Goal: Complete application form: Complete application form

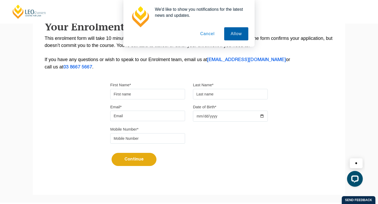
click at [228, 34] on button "Allow" at bounding box center [236, 33] width 24 height 13
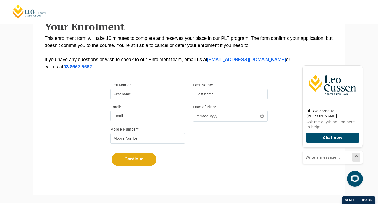
click at [123, 101] on div "First Name* Last Name*" at bounding box center [189, 92] width 166 height 22
click at [119, 95] on input "First Name*" at bounding box center [147, 94] width 75 height 11
type input "[PERSON_NAME]"
type input "[EMAIL_ADDRESS][DOMAIN_NAME]"
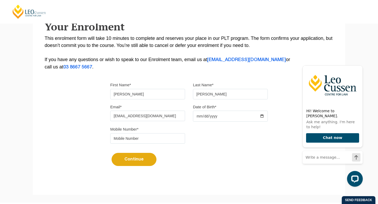
type input "0403031167"
type input "[PERSON_NAME]"
click at [196, 118] on input "Date of Birth*" at bounding box center [230, 116] width 75 height 11
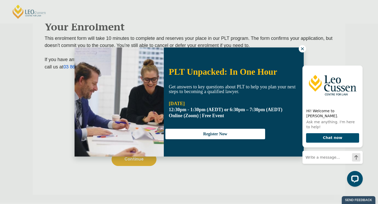
click at [196, 117] on div "PLT Unpacked: In One Hour Get answers to key questions about PLT to help you pl…" at bounding box center [189, 102] width 378 height 204
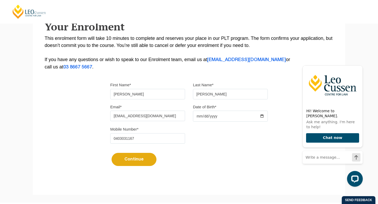
click at [198, 120] on input "Date of Birth*" at bounding box center [230, 116] width 75 height 11
type input "[DATE]"
click at [148, 157] on button "Continue" at bounding box center [134, 159] width 45 height 13
select select
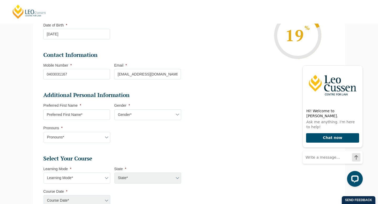
scroll to position [116, 0]
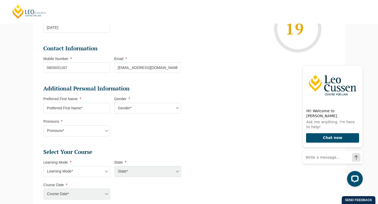
click at [92, 112] on input "Preferred First Name *" at bounding box center [76, 108] width 67 height 11
type input "[PERSON_NAME]"
select select "VIC"
select select
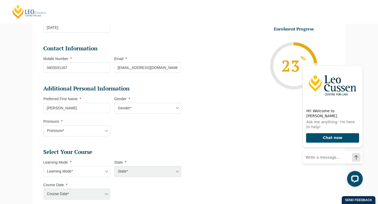
click at [126, 108] on select "Gender* [DEMOGRAPHIC_DATA] [DEMOGRAPHIC_DATA] [DEMOGRAPHIC_DATA] [DEMOGRAPHIC_D…" at bounding box center [148, 108] width 67 height 11
select select "[DEMOGRAPHIC_DATA]"
click at [101, 131] on select "Pronouns* She/Her/Hers He/Him/His They/Them/Theirs Other Prefer not to disclose" at bounding box center [77, 131] width 67 height 11
select select "She/Her/Hers"
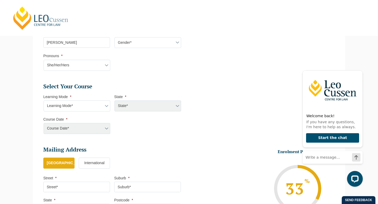
scroll to position [0, 0]
